Goal: Information Seeking & Learning: Learn about a topic

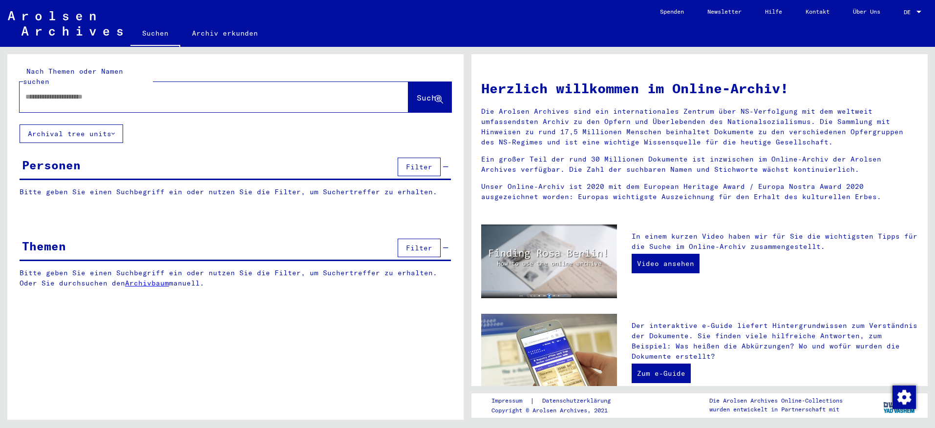
click at [39, 92] on input "text" at bounding box center [202, 97] width 354 height 10
click at [421, 93] on span "Suche" at bounding box center [429, 98] width 24 height 10
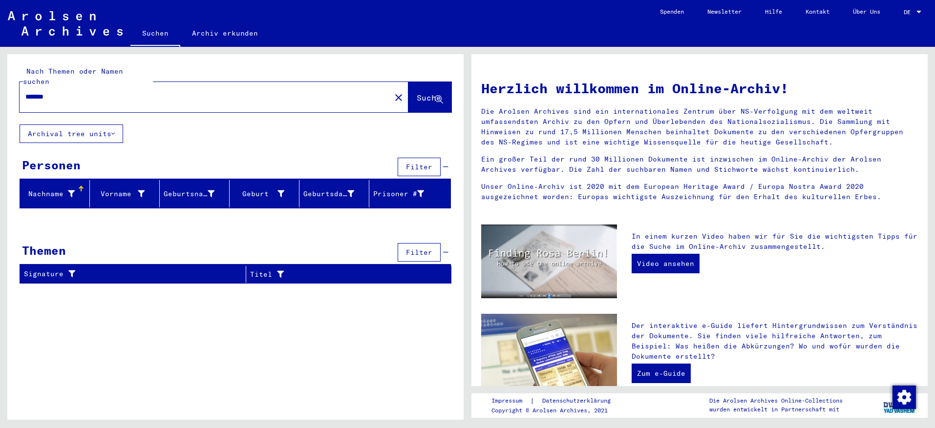
click at [37, 92] on input "*******" at bounding box center [202, 97] width 354 height 10
click at [43, 92] on input "*******" at bounding box center [202, 97] width 354 height 10
click at [57, 92] on input "*******" at bounding box center [202, 97] width 354 height 10
click at [417, 93] on span "Suche" at bounding box center [429, 98] width 24 height 10
click at [64, 128] on button "Archival tree units" at bounding box center [72, 134] width 104 height 19
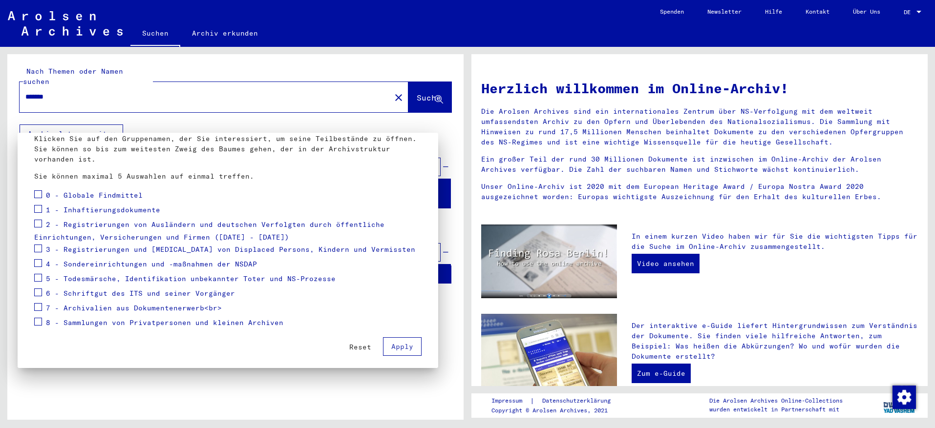
scroll to position [72, 0]
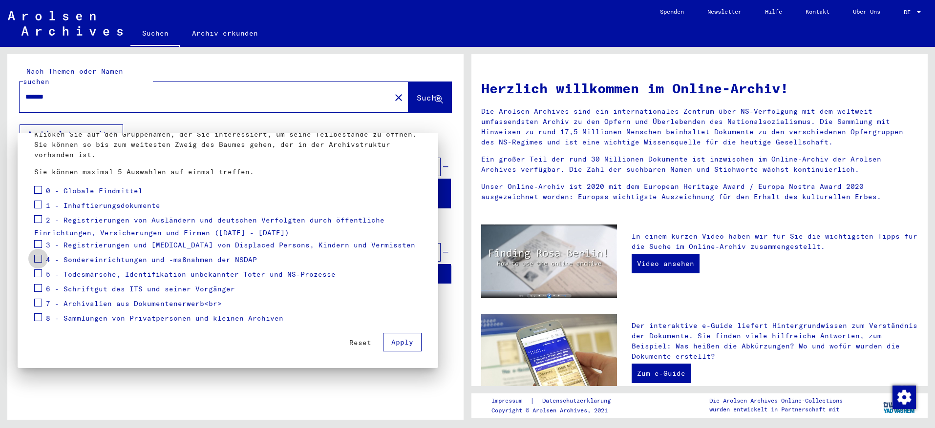
click at [38, 257] on span at bounding box center [38, 259] width 8 height 8
click at [413, 96] on div at bounding box center [467, 214] width 935 height 428
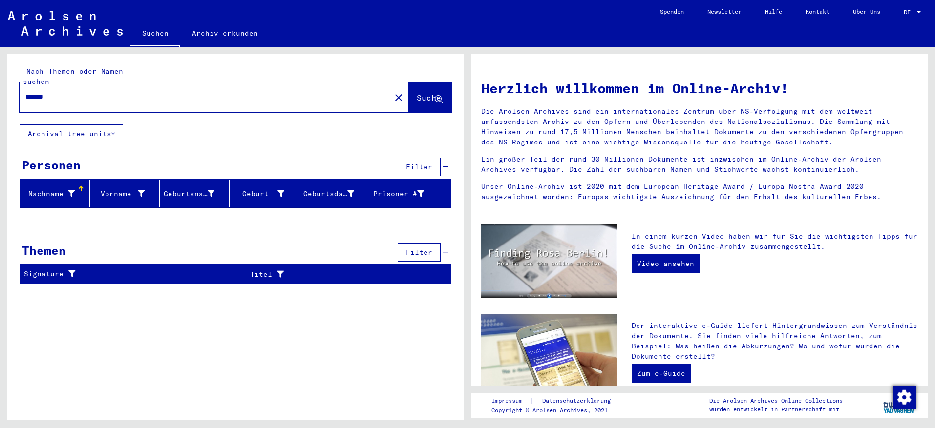
click at [43, 92] on input "*******" at bounding box center [202, 97] width 354 height 10
click at [55, 92] on input "*******" at bounding box center [202, 97] width 354 height 10
type input "*******"
click at [417, 93] on span "Suche" at bounding box center [429, 98] width 24 height 10
click at [204, 269] on div "Signature" at bounding box center [129, 274] width 210 height 10
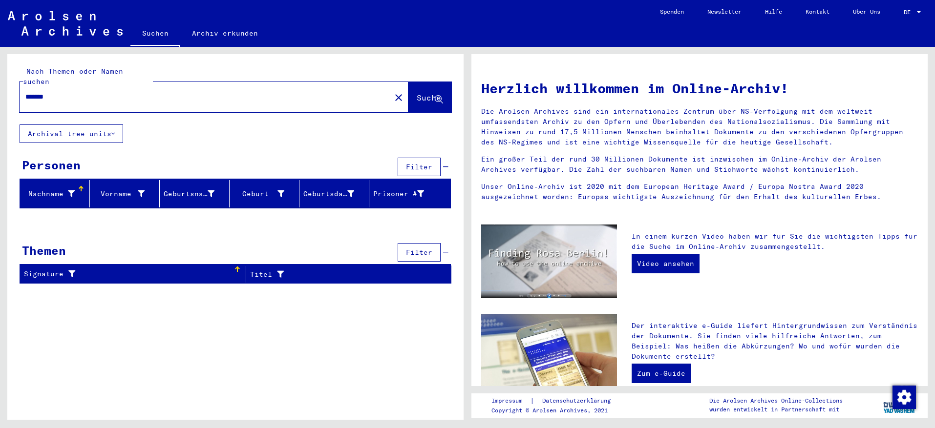
click at [56, 125] on button "Archival tree units" at bounding box center [72, 134] width 104 height 19
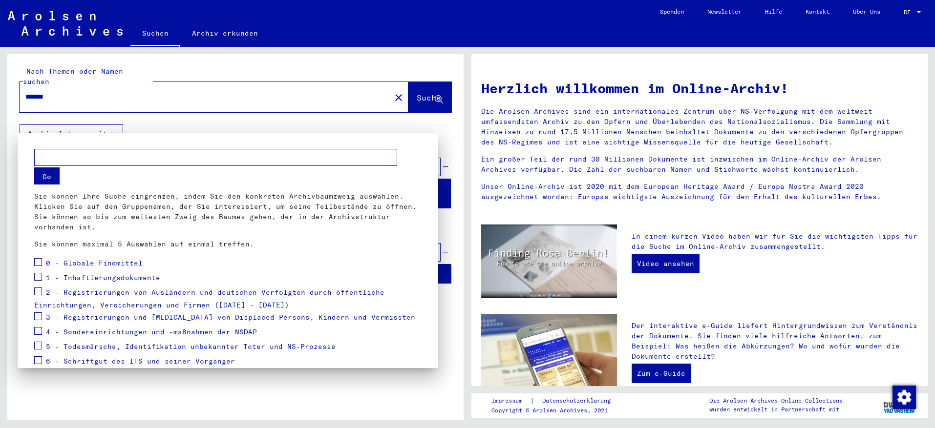
click at [66, 90] on div at bounding box center [467, 214] width 935 height 428
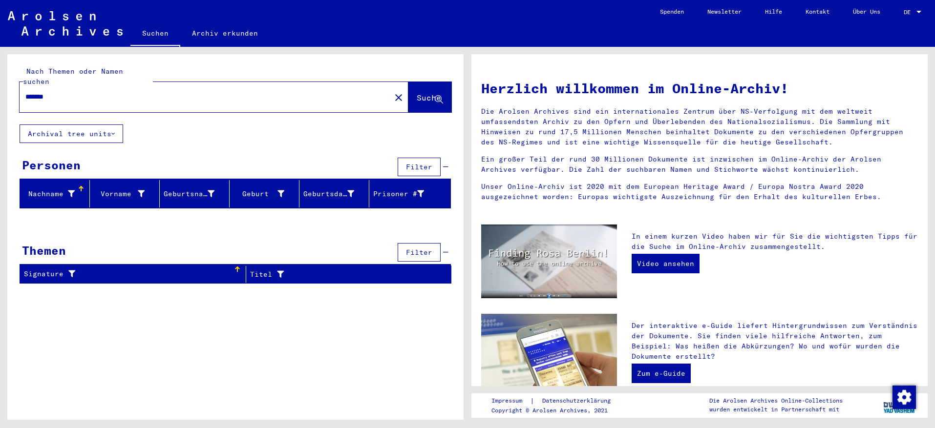
click at [64, 92] on input "*******" at bounding box center [202, 97] width 354 height 10
drag, startPoint x: 64, startPoint y: 88, endPoint x: 0, endPoint y: 84, distance: 65.1
click at [0, 84] on html "Suchen Archiv erkunden Spenden Newsletter Hilfe Kontakt Über Uns Suchen Archiv …" at bounding box center [467, 214] width 935 height 428
click at [64, 125] on button "Archival tree units" at bounding box center [72, 134] width 104 height 19
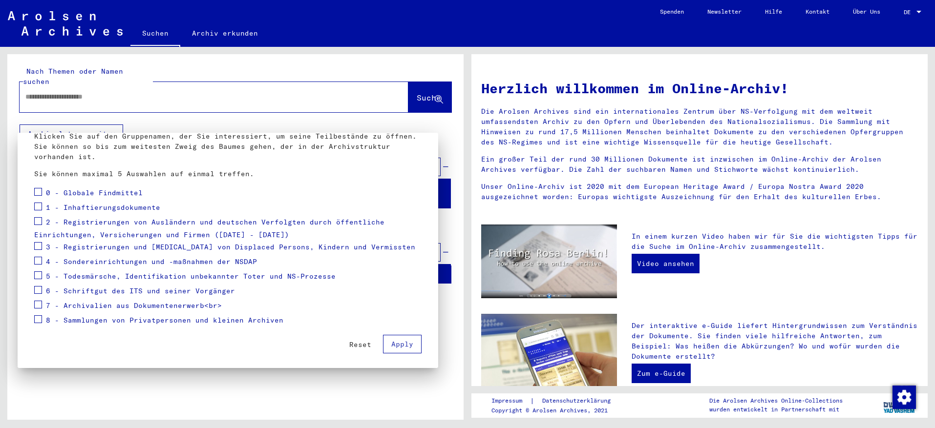
scroll to position [72, 0]
click at [39, 272] on span at bounding box center [38, 274] width 8 height 8
click at [391, 344] on span "Apply" at bounding box center [402, 342] width 22 height 9
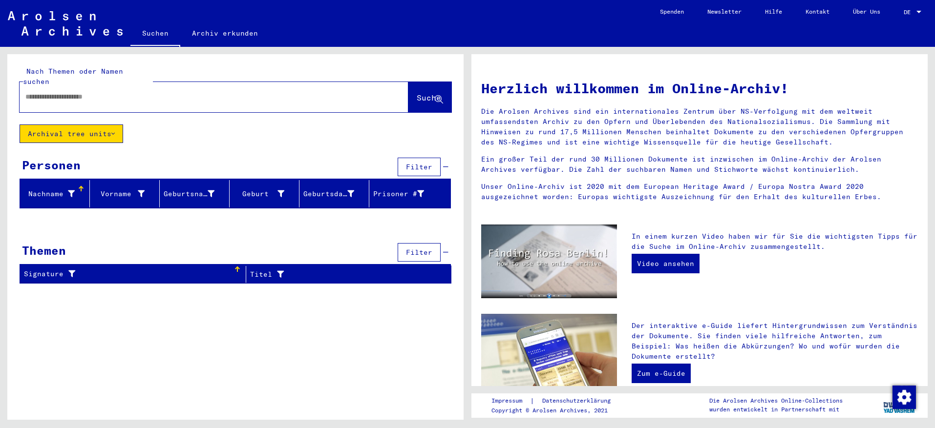
click at [63, 127] on button "Archival tree units" at bounding box center [72, 134] width 104 height 19
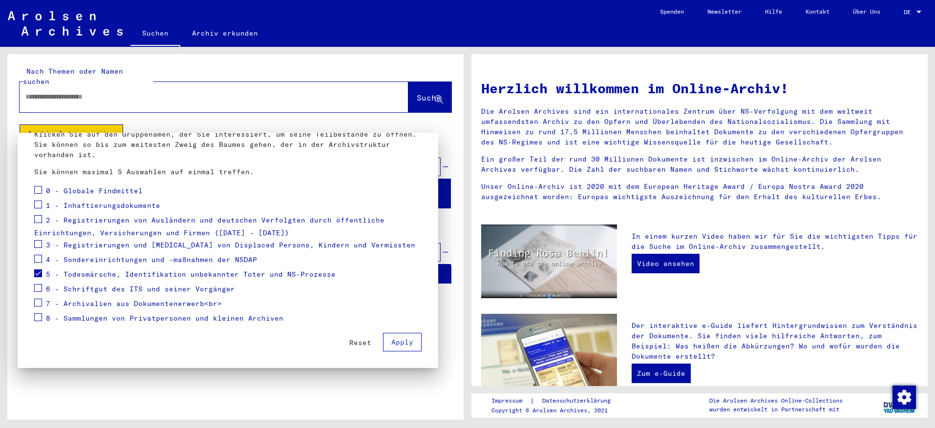
click at [39, 273] on span at bounding box center [38, 274] width 8 height 8
click at [39, 289] on span at bounding box center [38, 288] width 8 height 8
click at [420, 88] on div at bounding box center [467, 214] width 935 height 428
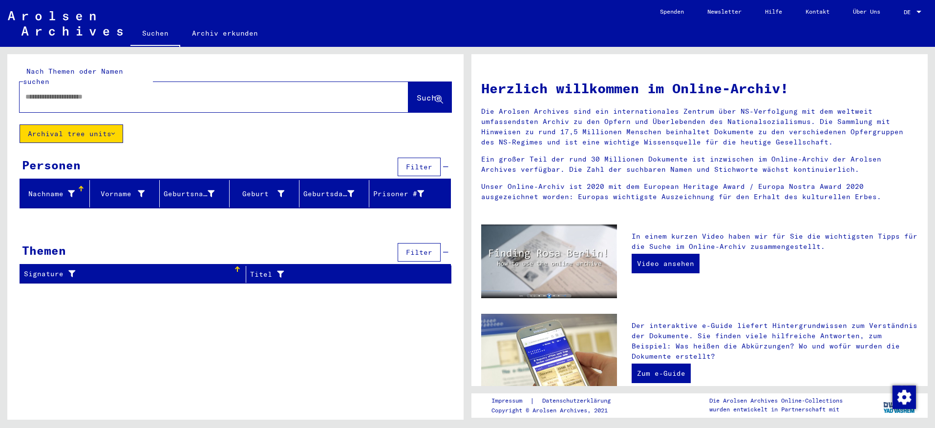
click at [115, 130] on icon at bounding box center [112, 133] width 3 height 7
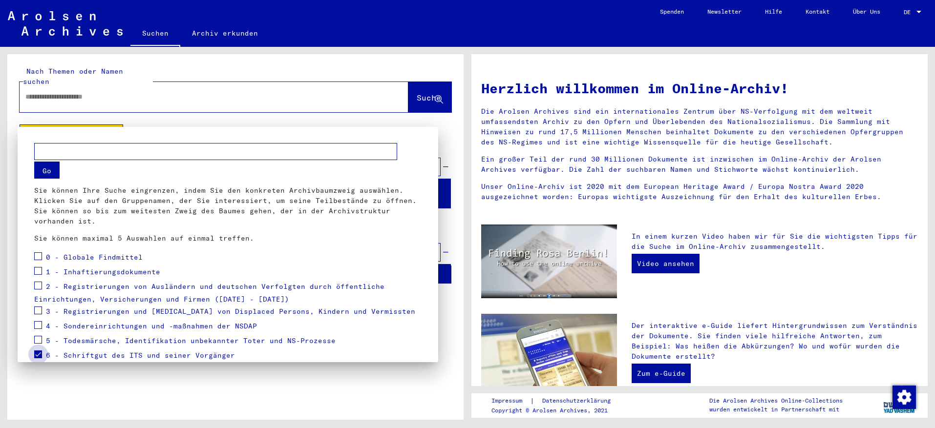
click at [38, 354] on span at bounding box center [38, 355] width 8 height 8
click at [38, 353] on span at bounding box center [38, 355] width 8 height 8
click at [415, 87] on div at bounding box center [467, 214] width 935 height 428
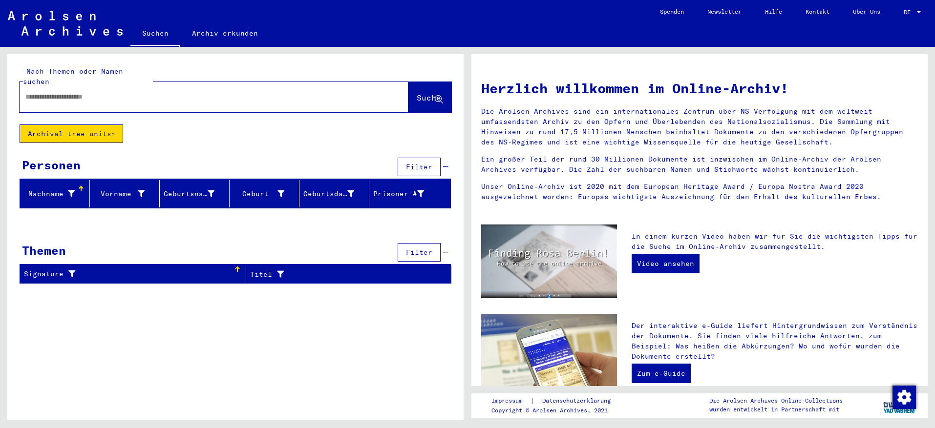
click at [37, 92] on input "text" at bounding box center [202, 97] width 354 height 10
click at [114, 130] on icon at bounding box center [112, 133] width 3 height 7
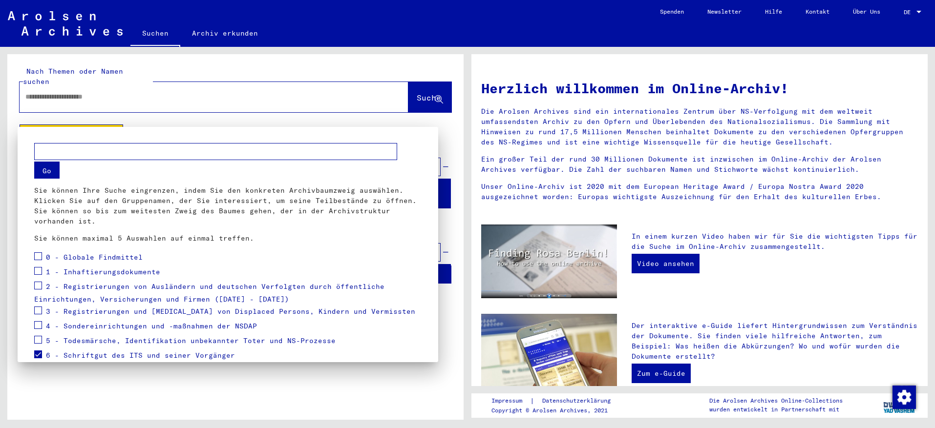
click at [45, 169] on button "Go" at bounding box center [46, 170] width 25 height 17
click at [38, 339] on span at bounding box center [38, 340] width 8 height 8
click at [47, 171] on button "Go" at bounding box center [46, 170] width 25 height 17
click at [52, 174] on button "Go" at bounding box center [46, 170] width 25 height 17
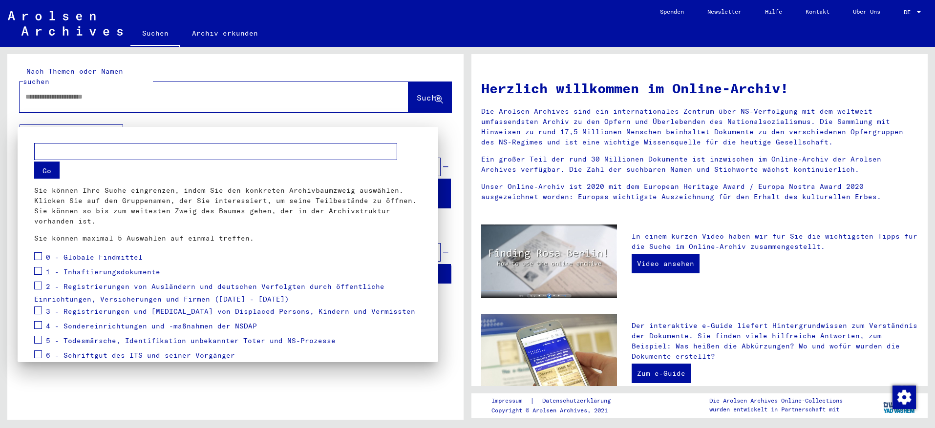
click at [46, 169] on button "Go" at bounding box center [46, 170] width 25 height 17
click at [39, 339] on span at bounding box center [38, 340] width 8 height 8
click at [45, 169] on button "Go" at bounding box center [46, 170] width 25 height 17
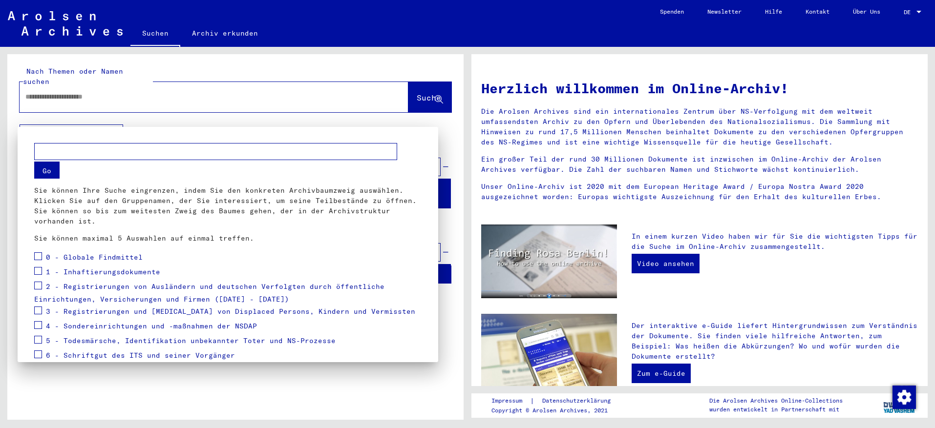
click at [45, 169] on button "Go" at bounding box center [46, 170] width 25 height 17
click at [415, 87] on div at bounding box center [467, 214] width 935 height 428
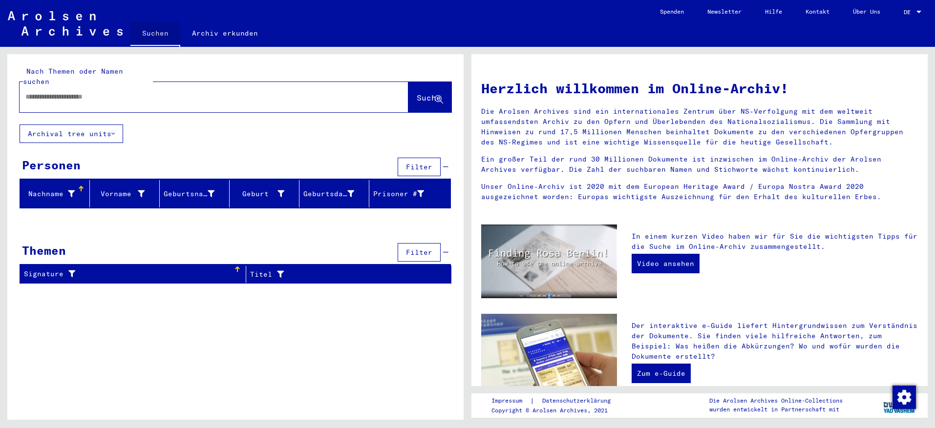
click at [156, 33] on link "Suchen" at bounding box center [155, 33] width 50 height 25
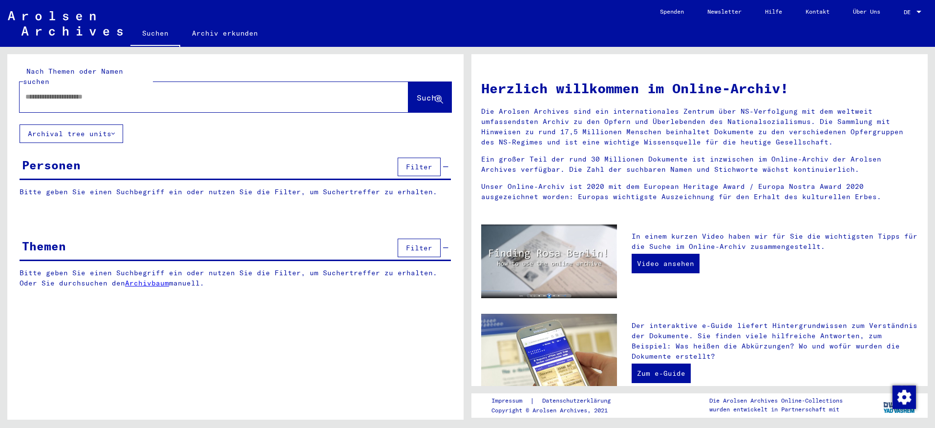
click at [141, 279] on link "Archivbaum" at bounding box center [147, 283] width 44 height 9
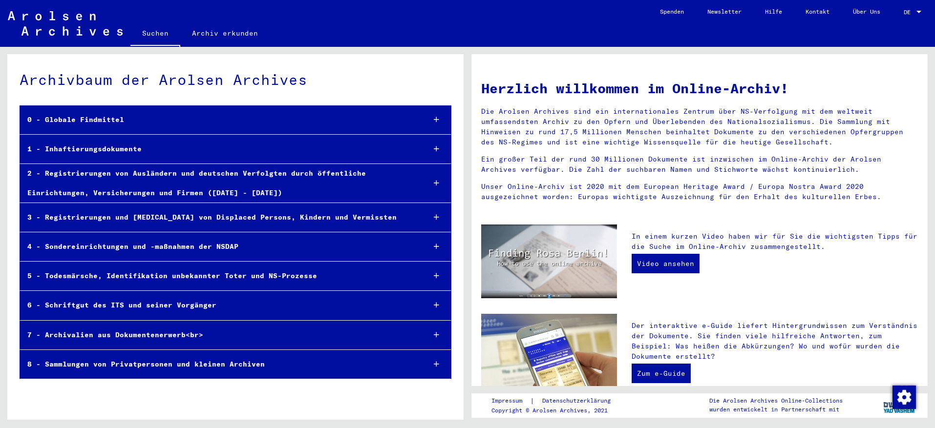
click at [81, 276] on div "5 - Todesmärsche, Identifikation unbekannter Toter und NS-Prozesse" at bounding box center [218, 276] width 397 height 19
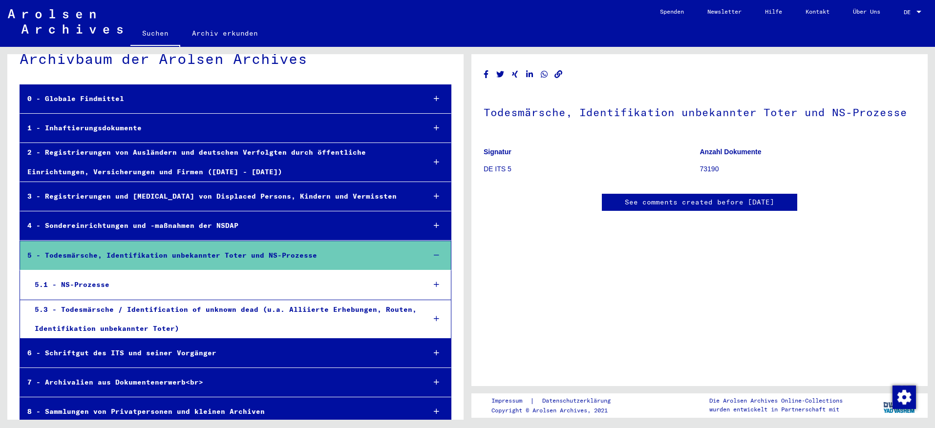
scroll to position [33, 0]
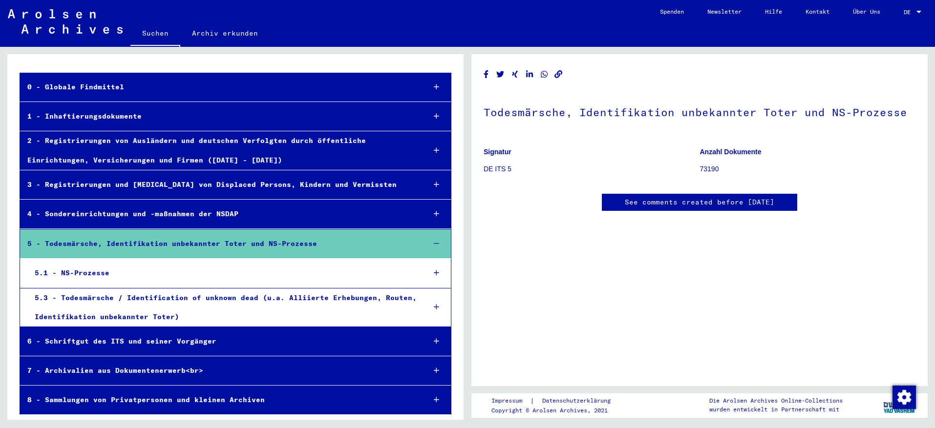
click at [29, 339] on div "6 - Schriftgut des ITS und seiner Vorgänger" at bounding box center [219, 341] width 398 height 19
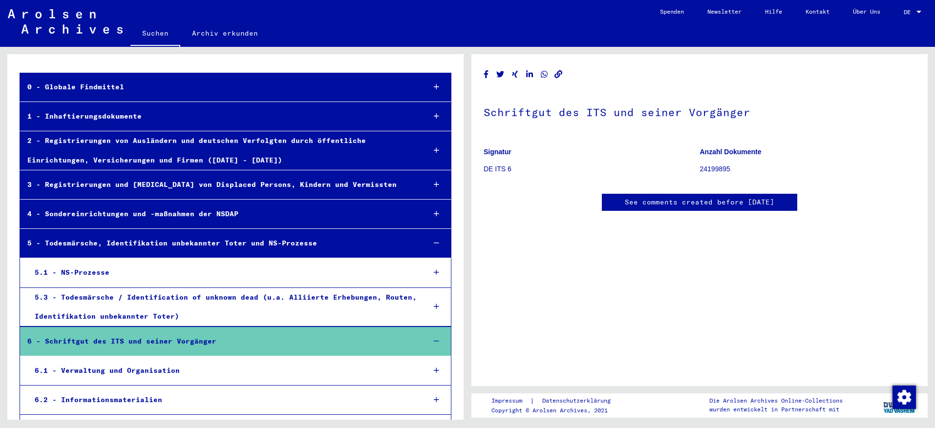
click at [46, 276] on div "5.1 - NS-Prozesse" at bounding box center [222, 272] width 390 height 19
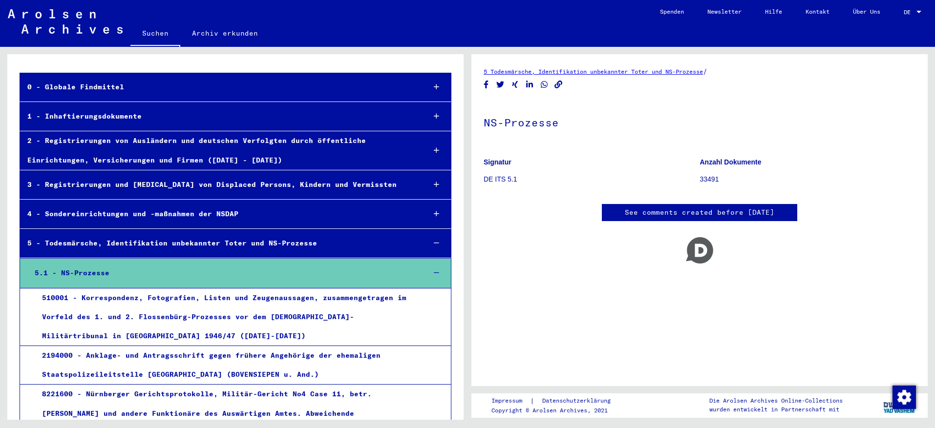
click at [45, 303] on div "510001 - Korrespondenz, Fotografien, Listen und Zeugenaussagen, zusammengetrage…" at bounding box center [226, 318] width 382 height 58
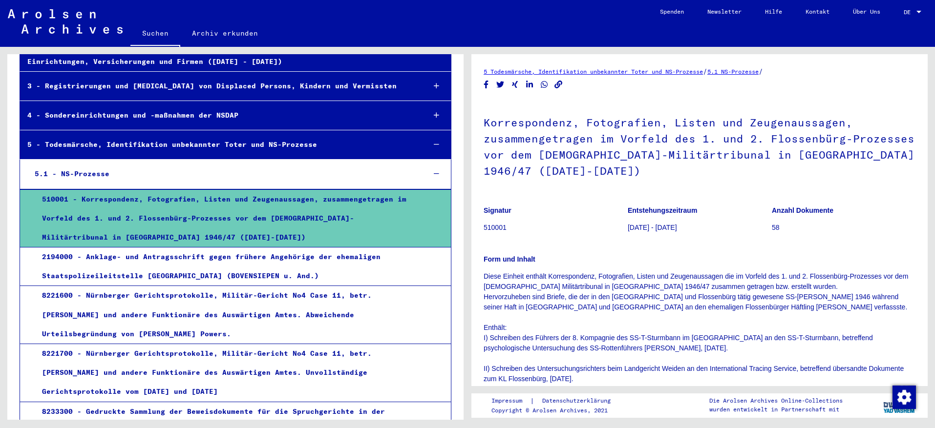
scroll to position [130, 0]
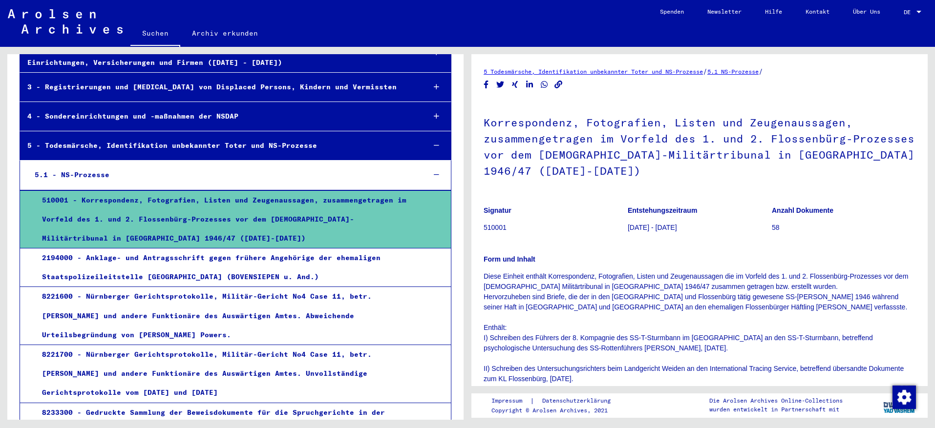
click at [171, 116] on div "4 - Sondereinrichtungen und -maßnahmen der NSDAP" at bounding box center [219, 116] width 398 height 19
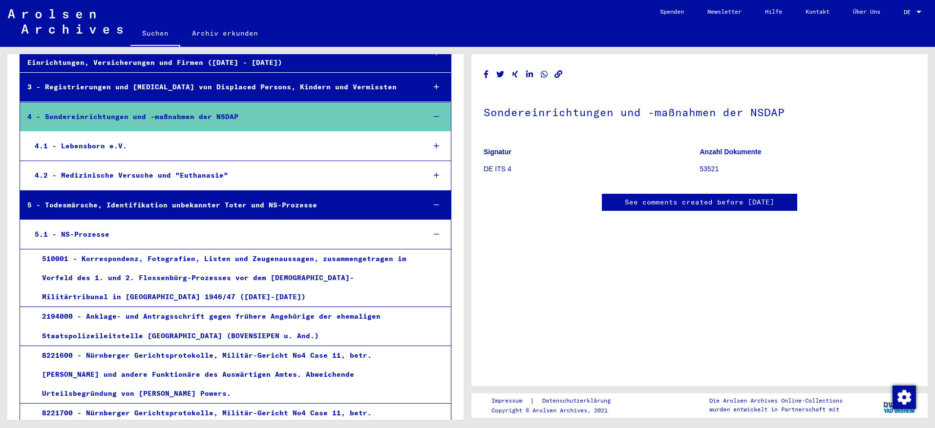
click at [242, 212] on div "5 - Todesmärsche, Identifikation unbekannter Toter und NS-Prozesse" at bounding box center [219, 205] width 398 height 19
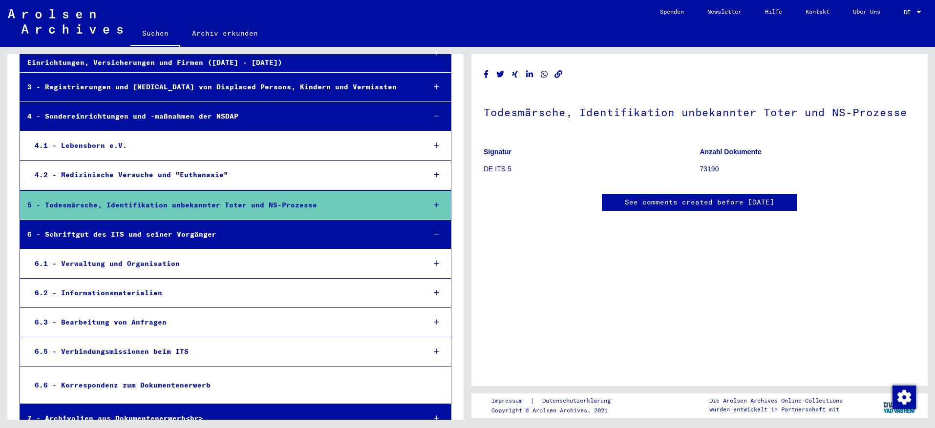
click at [36, 150] on div "4.1 - Lebensborn e.V." at bounding box center [222, 145] width 390 height 19
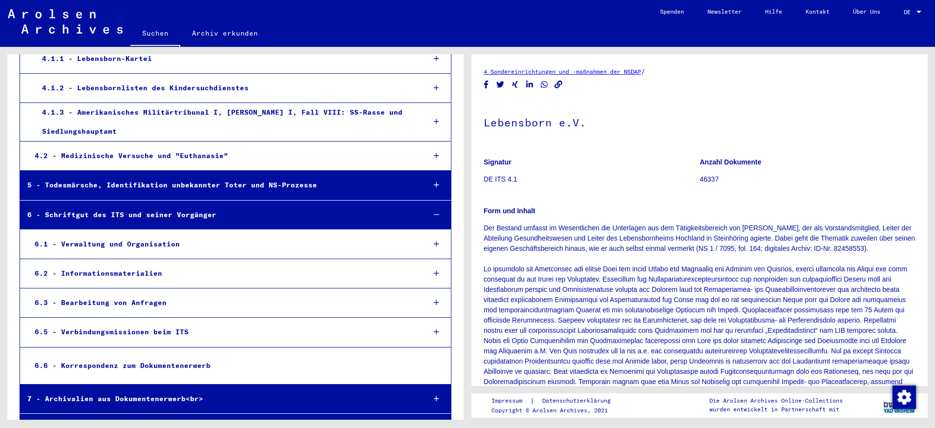
scroll to position [305, 0]
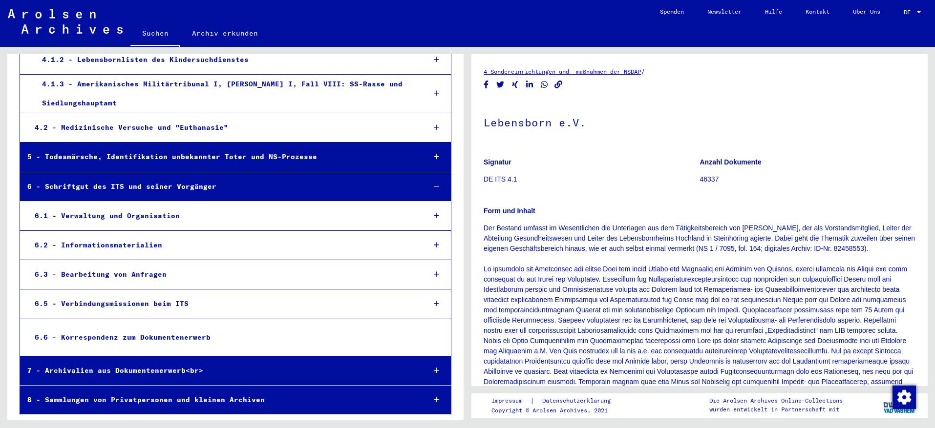
click at [194, 371] on div "7 - Archivalien aus Dokumentenerwerb<br>" at bounding box center [219, 371] width 398 height 19
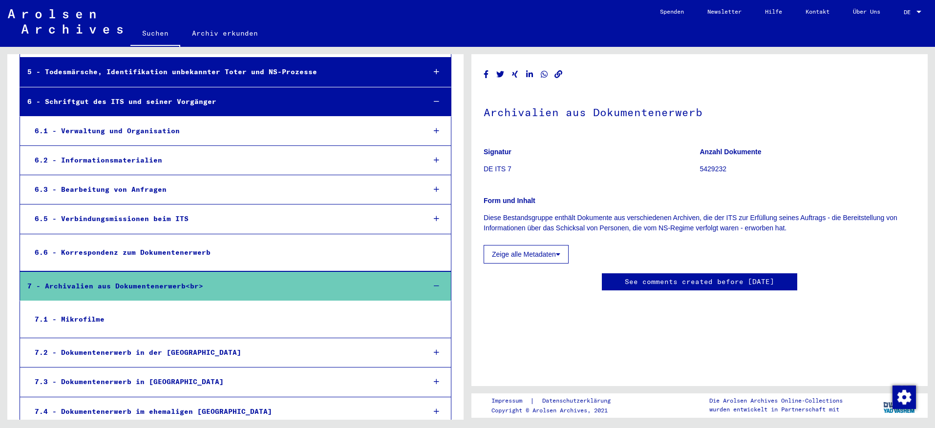
scroll to position [451, 0]
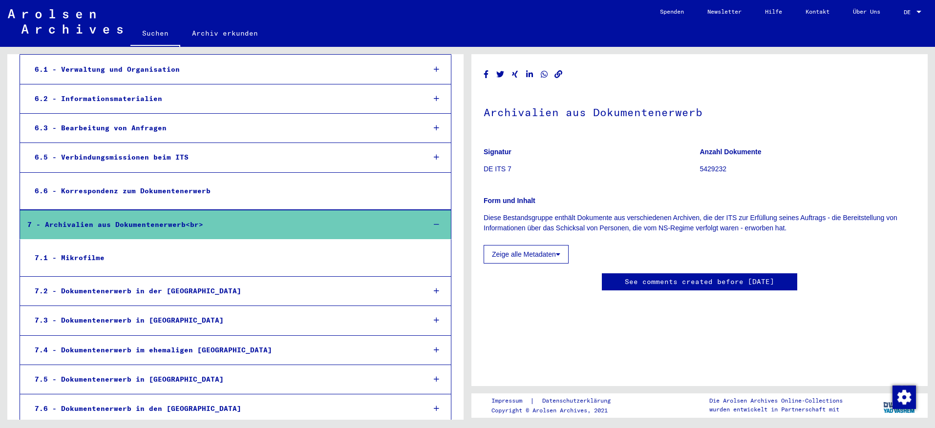
click at [114, 293] on div "7.2 - Dokumentenerwerb in der [GEOGRAPHIC_DATA]" at bounding box center [222, 291] width 390 height 19
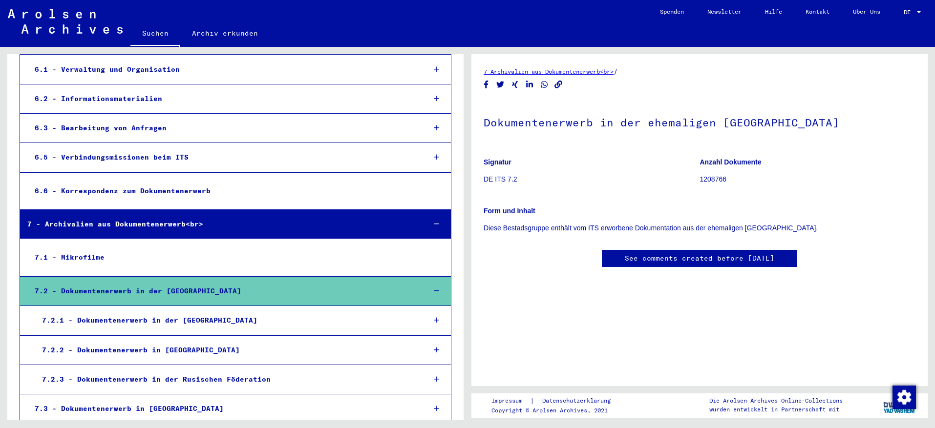
click at [164, 378] on div "7.2.3 - Dokumentenerwerb in der Rusischen Föderation" at bounding box center [226, 379] width 383 height 19
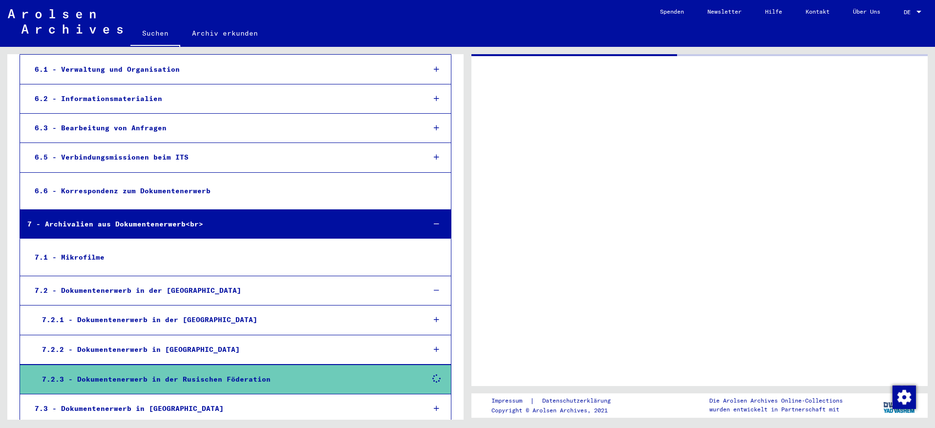
click at [164, 378] on div "7.2.3 - Dokumentenerwerb in der Rusischen Föderation" at bounding box center [226, 379] width 383 height 19
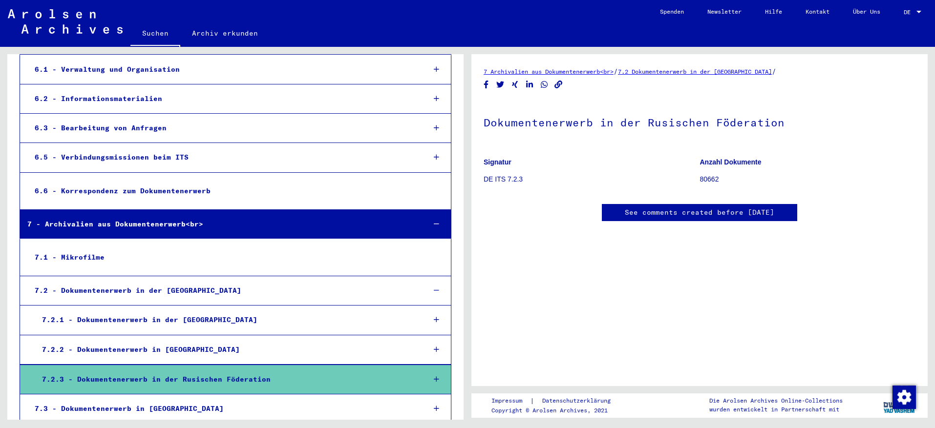
click at [632, 214] on link "See comments created before [DATE]" at bounding box center [700, 213] width 150 height 10
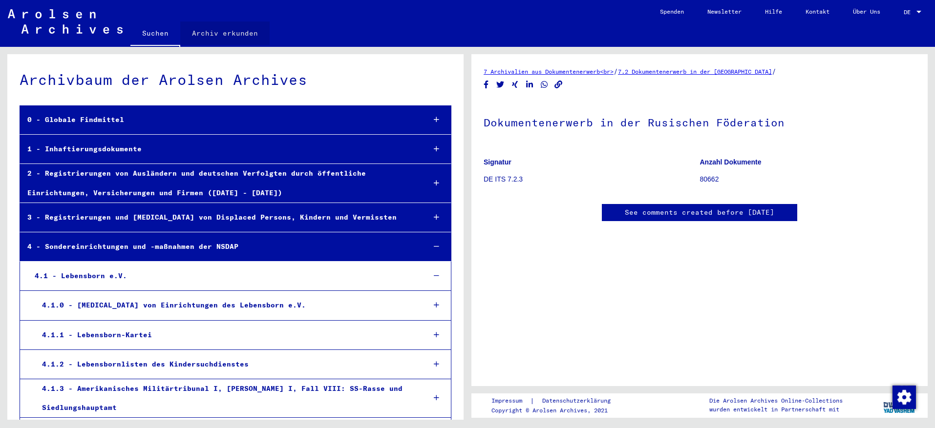
click at [236, 34] on link "Archiv erkunden" at bounding box center [224, 32] width 89 height 23
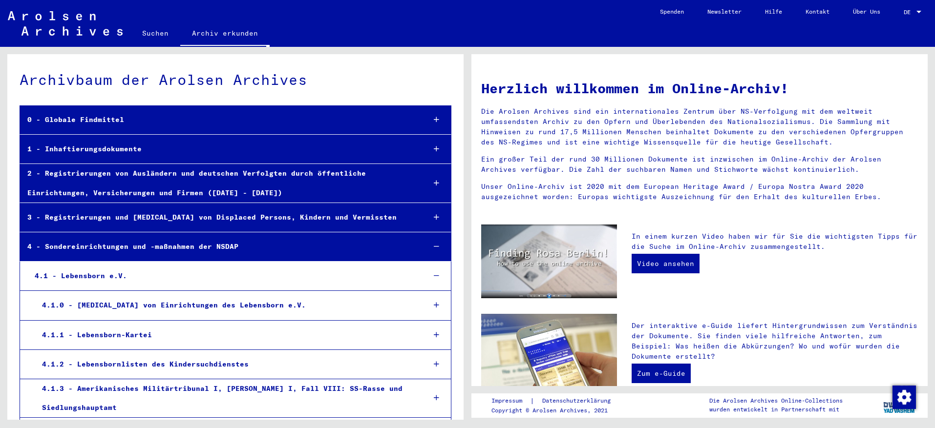
click at [224, 142] on div "1 - Inhaftierungsdokumente" at bounding box center [218, 149] width 397 height 19
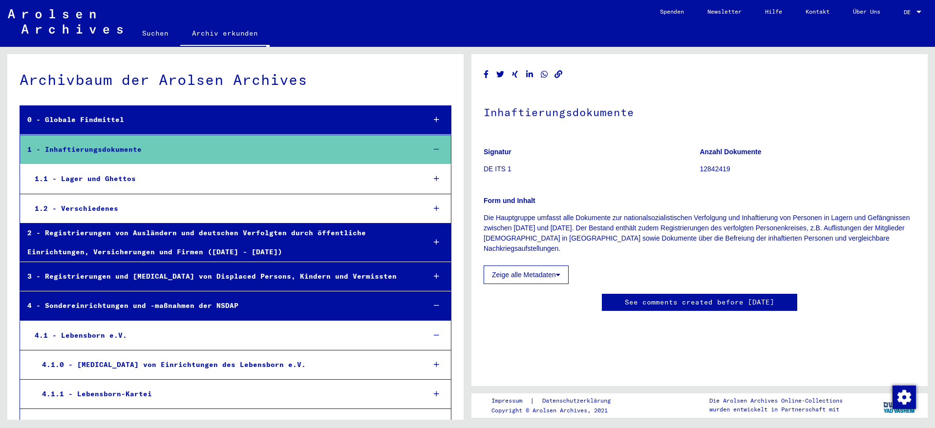
click at [75, 181] on div "1.1 - Lager und Ghettos" at bounding box center [222, 179] width 390 height 19
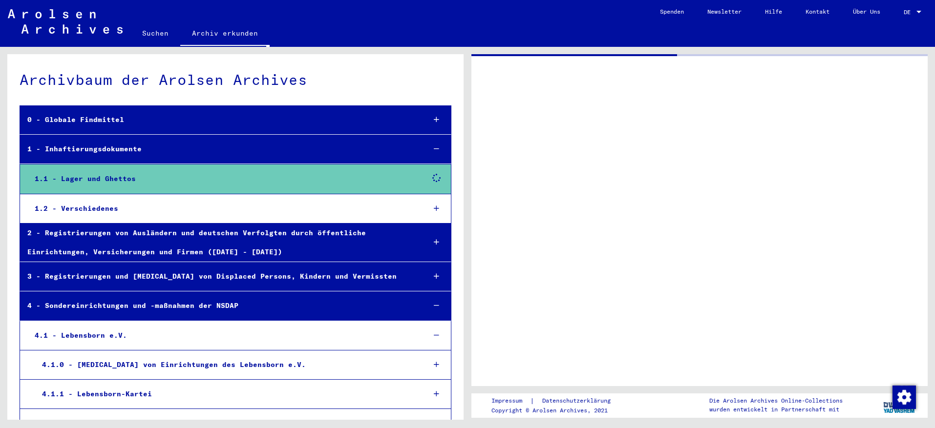
click at [75, 181] on div "1.1 - Lager und Ghettos" at bounding box center [222, 179] width 390 height 19
